Goal: Contribute content: Add original content to the website for others to see

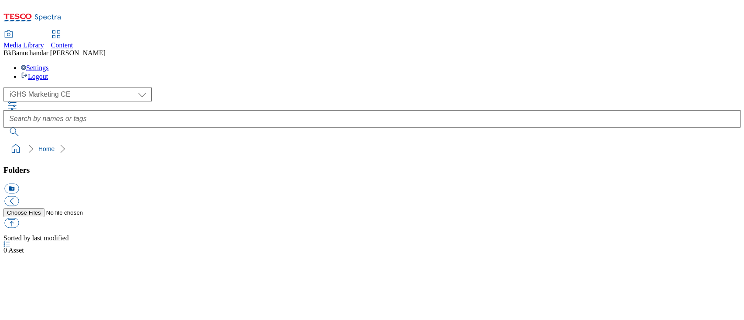
select select "flare-ighs-ce-mktg"
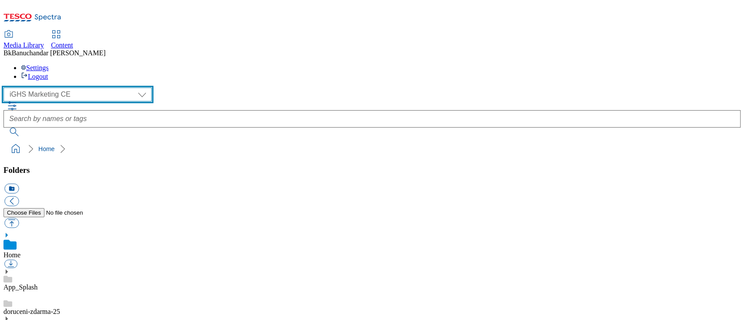
click at [40, 88] on select "GHS Marketing UK iGHS Marketing CE MCA CZ MCA HU MCA SK" at bounding box center [77, 95] width 148 height 14
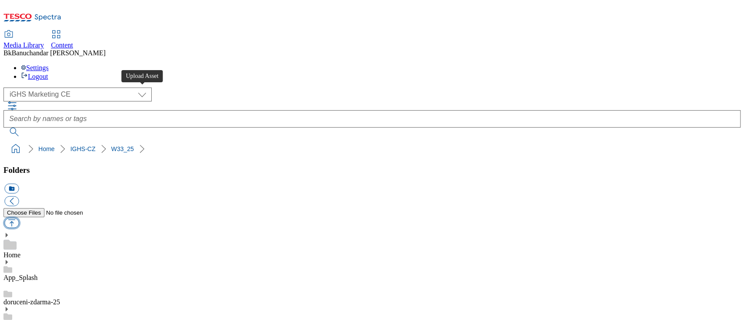
click at [19, 218] on button "button" at bounding box center [11, 223] width 14 height 10
type input "C:\fakepath\Brno_and_Letnany.jpg"
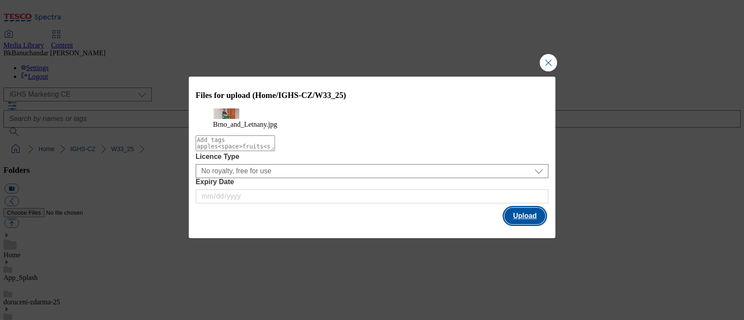
click at [531, 223] on button "Upload" at bounding box center [524, 216] width 41 height 17
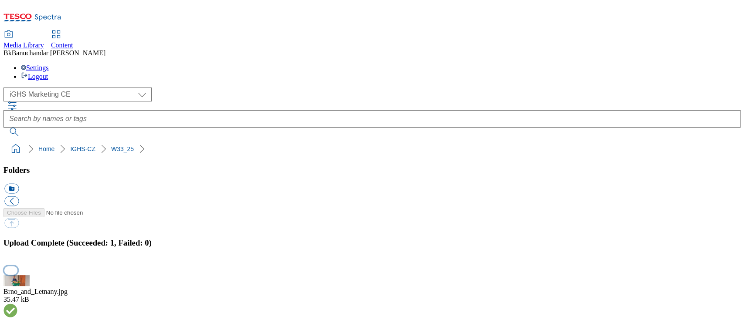
click at [17, 266] on button "button" at bounding box center [10, 270] width 13 height 8
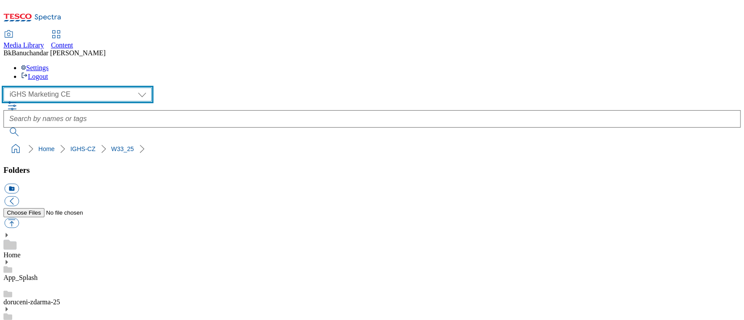
click at [37, 88] on select "GHS Marketing UK iGHS Marketing CE MCA CZ MCA HU MCA SK" at bounding box center [77, 95] width 148 height 14
click at [6, 88] on select "GHS Marketing UK iGHS Marketing CE MCA CZ MCA HU MCA SK" at bounding box center [77, 95] width 148 height 14
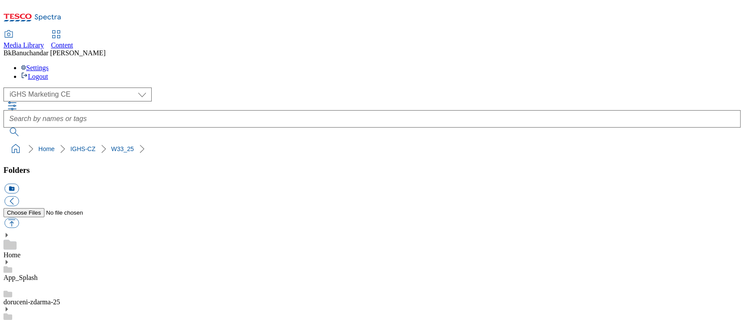
click at [19, 184] on button "icon_new_folder" at bounding box center [11, 189] width 14 height 10
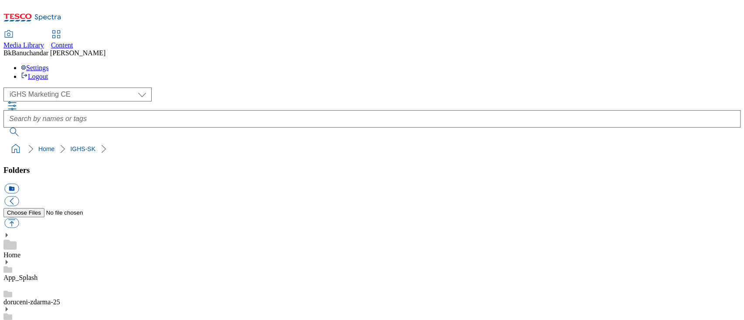
type input "lpg_rounded"
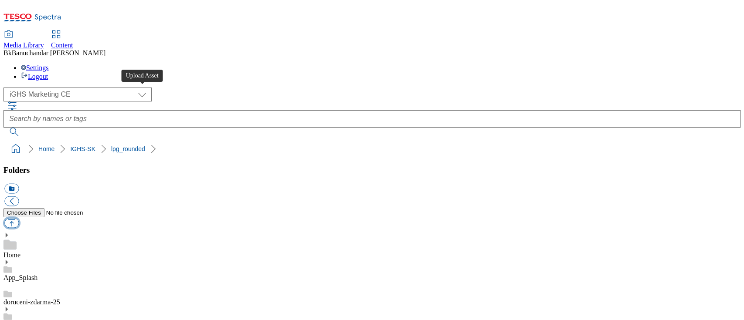
click at [19, 218] on button "button" at bounding box center [11, 223] width 14 height 10
type input "C:\fakepath\alcoholic_drinks.jpg"
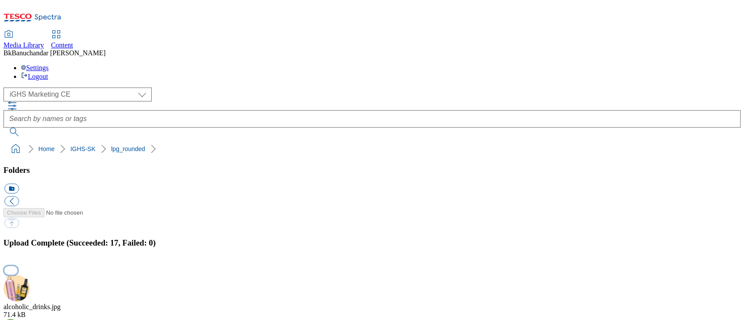
click at [17, 266] on button "button" at bounding box center [10, 270] width 13 height 8
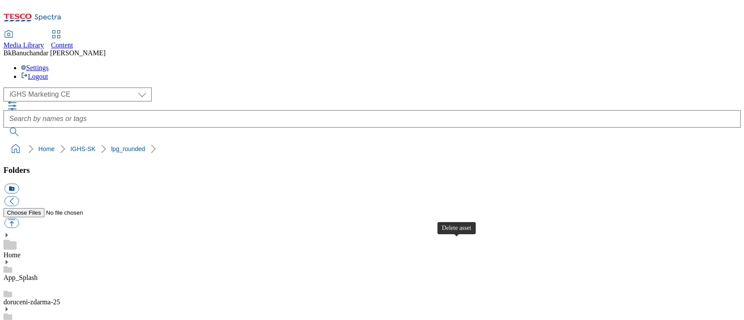
scroll to position [232, 0]
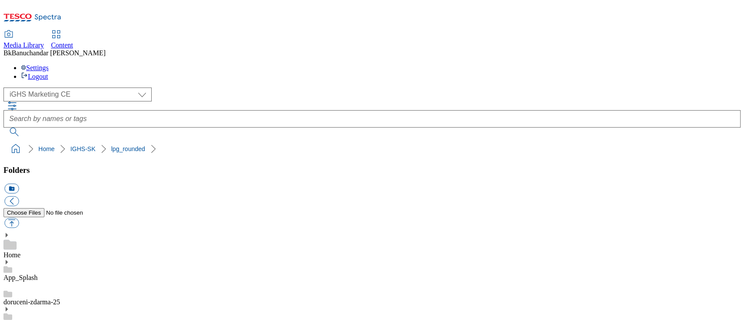
scroll to position [232, 0]
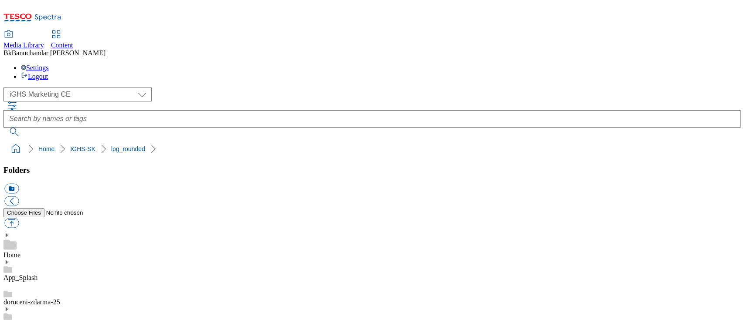
scroll to position [174, 0]
click at [19, 218] on button "button" at bounding box center [11, 223] width 14 height 10
type input "C:\fakepath\Mliečne výrobky a syry.jpg"
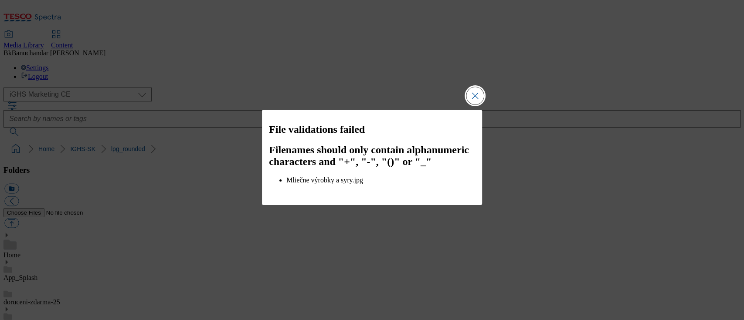
click at [474, 95] on button "Close Modal" at bounding box center [474, 95] width 17 height 17
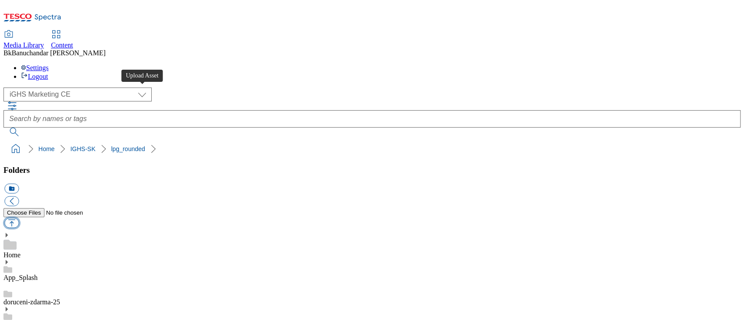
click at [19, 218] on button "button" at bounding box center [11, 223] width 14 height 10
type input "C:\fakepath\Alcoholic_drinks.jpg"
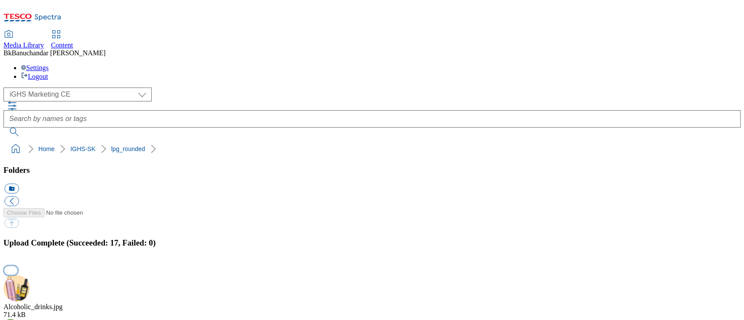
click at [17, 266] on button "button" at bounding box center [10, 270] width 13 height 8
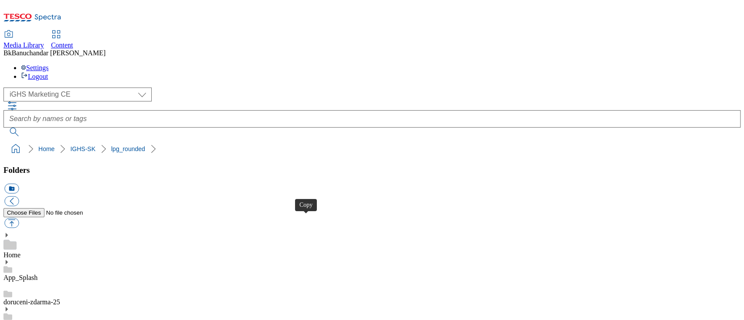
click at [19, 218] on button "button" at bounding box center [11, 223] width 14 height 10
type input "C:\fakepath\Alcoholic_drinks_sk.jpg"
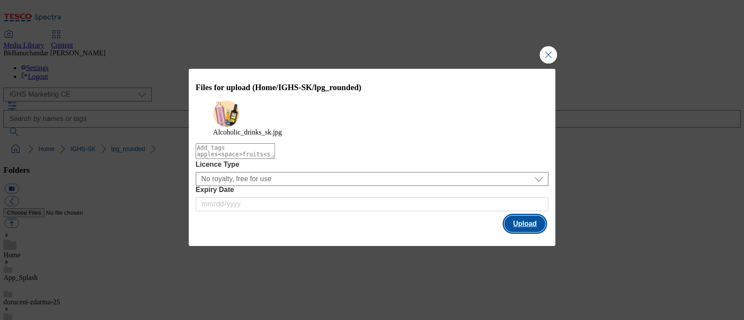
click at [534, 226] on button "Upload" at bounding box center [524, 224] width 41 height 17
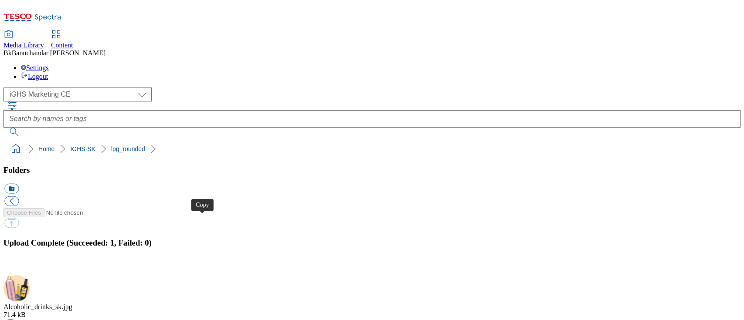
click at [17, 266] on button "button" at bounding box center [10, 270] width 13 height 8
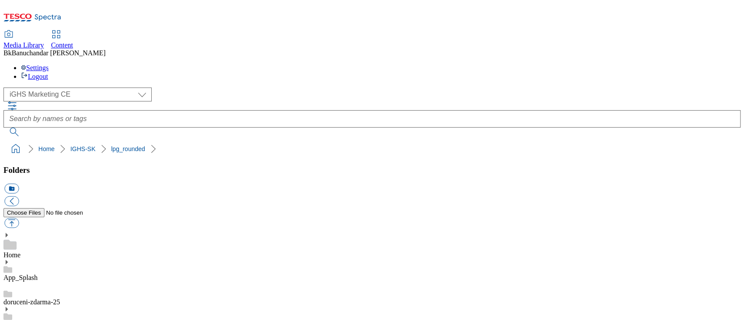
scroll to position [232, 0]
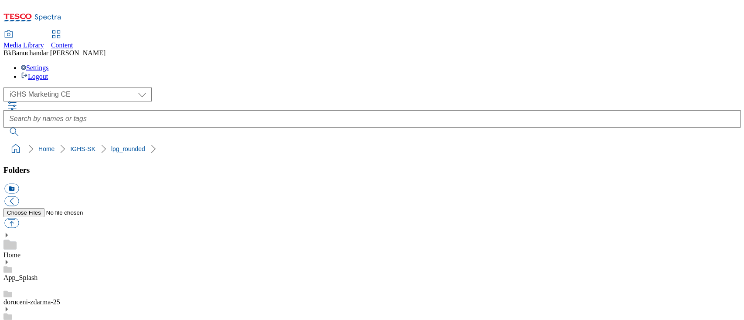
scroll to position [0, 0]
drag, startPoint x: 564, startPoint y: 5, endPoint x: 490, endPoint y: 38, distance: 81.1
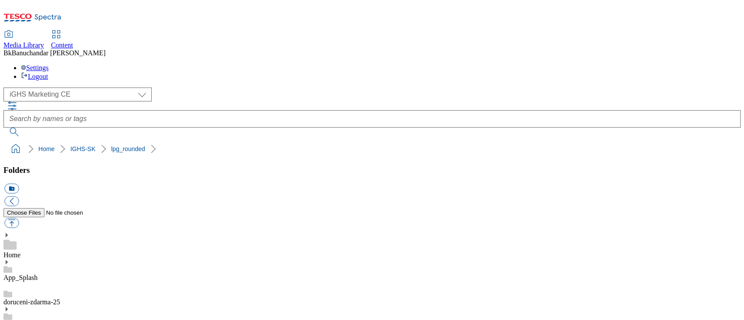
click at [490, 88] on div "( optional ) GHS Marketing UK iGHS Marketing CE MCA CZ MCA HU MCA SK iGHS Marke…" at bounding box center [371, 112] width 737 height 49
